Goal: Transaction & Acquisition: Purchase product/service

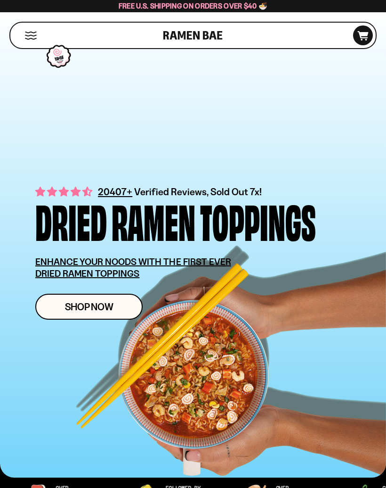
click at [121, 305] on link "Shop Now" at bounding box center [88, 307] width 107 height 26
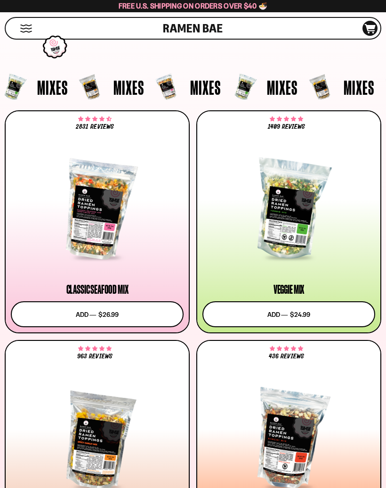
scroll to position [222, 0]
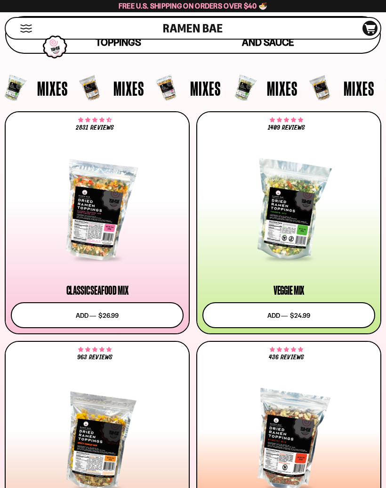
click at [292, 221] on div at bounding box center [289, 211] width 173 height 98
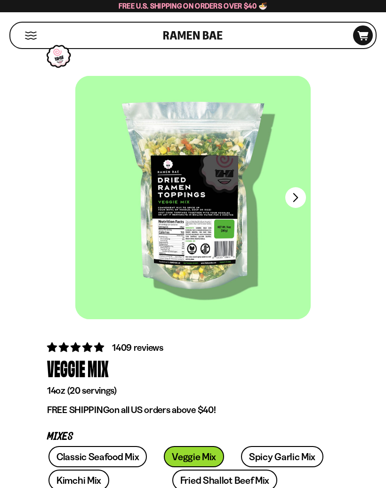
click at [296, 202] on button "FADCB6FD-DFAB-4417-9F21-029242090B77" at bounding box center [296, 197] width 21 height 21
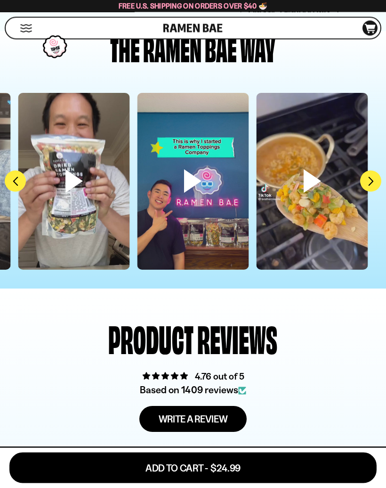
scroll to position [2731, 0]
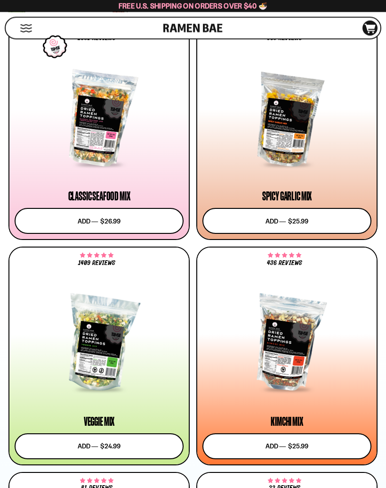
scroll to position [608, 0]
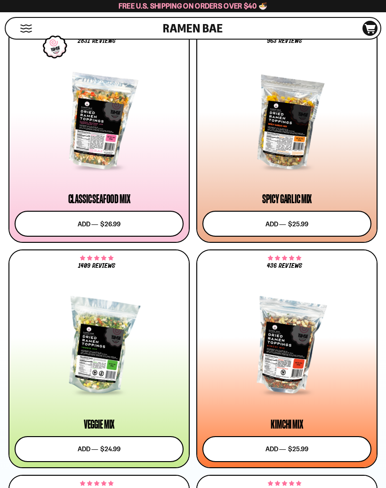
click at [343, 391] on div at bounding box center [287, 346] width 169 height 94
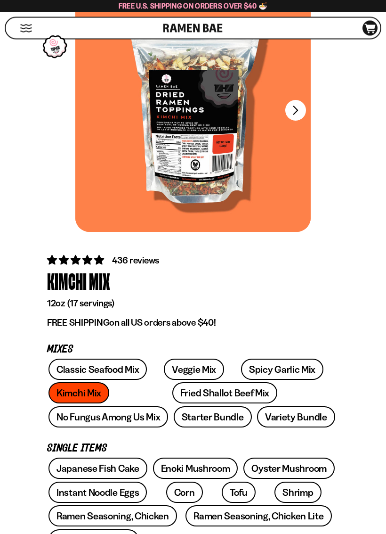
scroll to position [87, 0]
click at [199, 397] on link "Fried Shallot Beef Mix" at bounding box center [224, 392] width 105 height 21
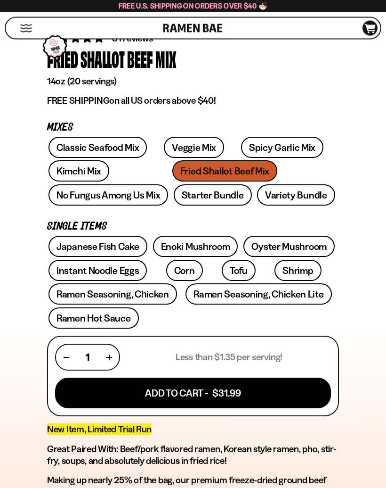
scroll to position [309, 0]
click at [315, 294] on link "Ramen Seasoning, Chicken Lite" at bounding box center [259, 293] width 146 height 21
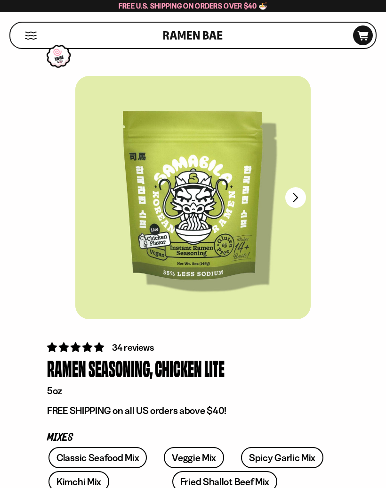
click at [303, 198] on button "FADCB6FD-DFAB-4417-9F21-029242090B77" at bounding box center [296, 197] width 21 height 21
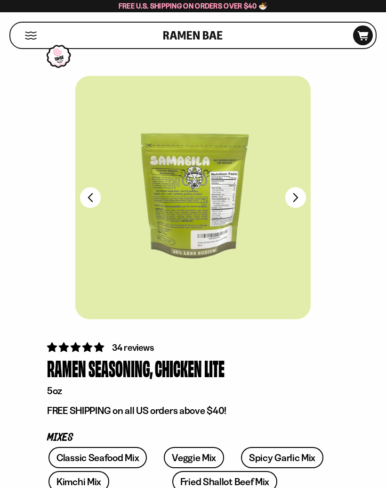
click at [206, 210] on div at bounding box center [194, 197] width 236 height 243
click at [205, 210] on div at bounding box center [194, 197] width 236 height 243
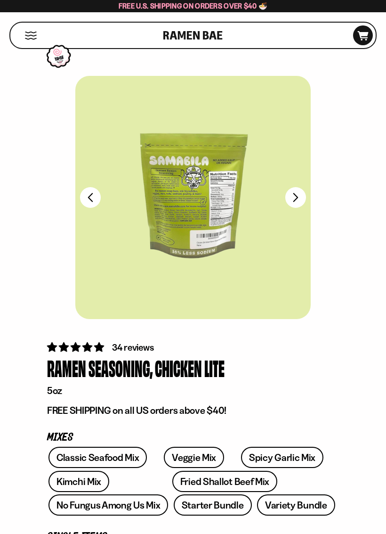
click at [199, 230] on div at bounding box center [193, 197] width 236 height 243
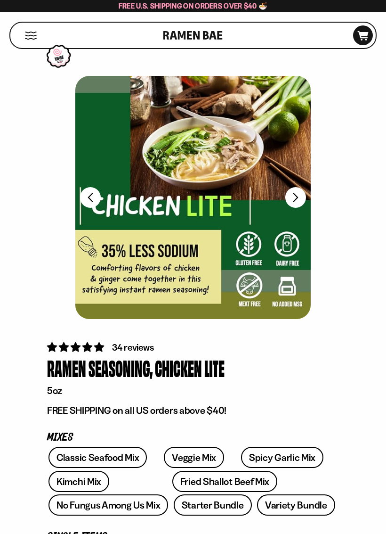
click at [304, 205] on button "FADCB6FD-DFAB-4417-9F21-029242090B77" at bounding box center [296, 197] width 21 height 21
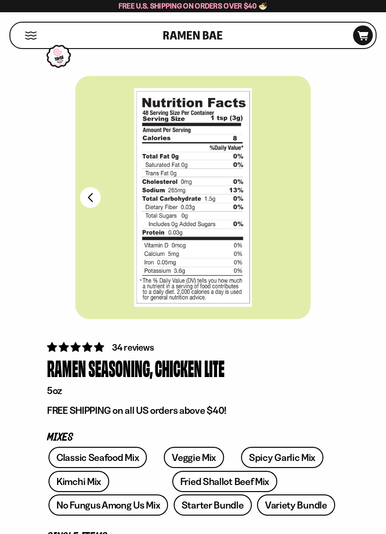
click at [92, 192] on button "FADCB6FD-DFAB-4417-9F21-029242090B77" at bounding box center [90, 197] width 21 height 21
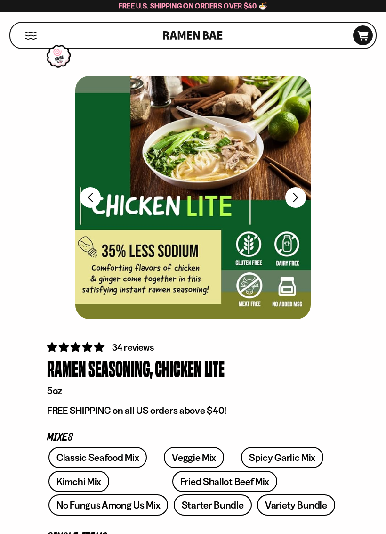
click at [98, 201] on button "FADCB6FD-DFAB-4417-9F21-029242090B77" at bounding box center [90, 197] width 21 height 21
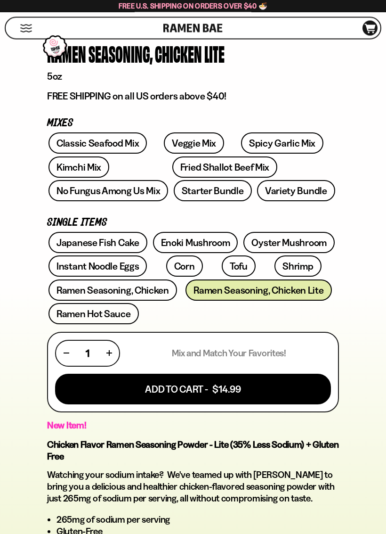
scroll to position [315, 0]
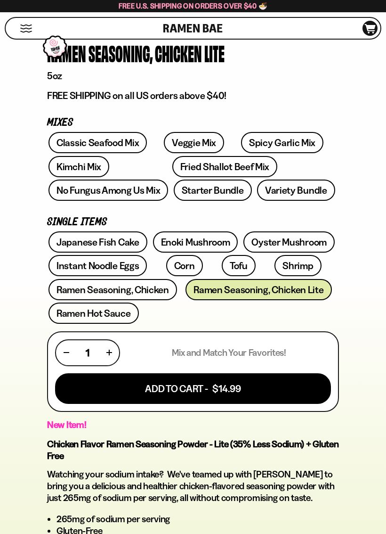
click at [157, 291] on link "Ramen Seasoning, Chicken" at bounding box center [113, 289] width 129 height 21
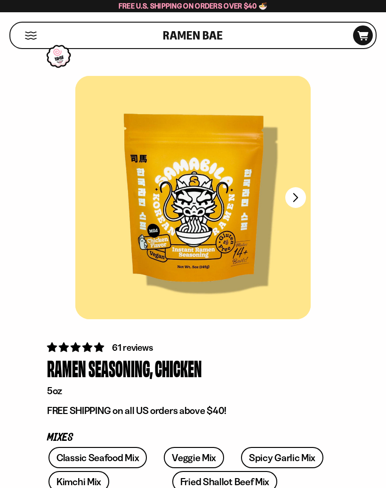
click at [302, 198] on button "FADCB6FD-DFAB-4417-9F21-029242090B77" at bounding box center [296, 197] width 21 height 21
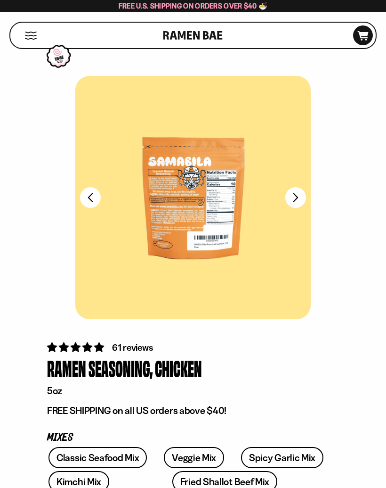
click at [302, 203] on button "FADCB6FD-DFAB-4417-9F21-029242090B77" at bounding box center [296, 197] width 21 height 21
